Goal: Task Accomplishment & Management: Use online tool/utility

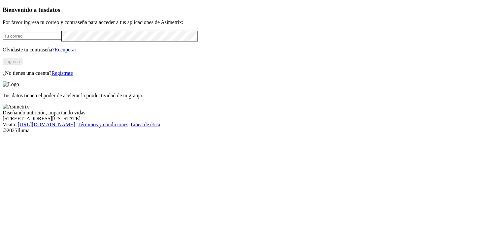
click at [61, 40] on input "email" at bounding box center [32, 36] width 58 height 7
type input "[EMAIL_ADDRESS][DOMAIN_NAME]"
click at [22, 65] on button "Ingresa" at bounding box center [13, 61] width 20 height 7
